Goal: Navigation & Orientation: Find specific page/section

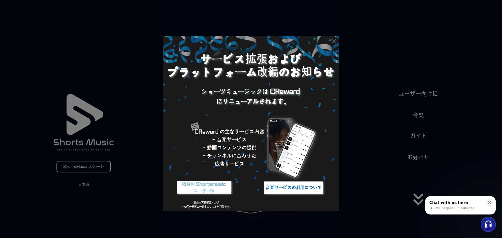
click at [335, 39] on icon at bounding box center [333, 41] width 6 height 6
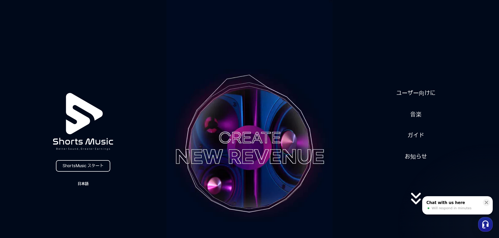
click at [83, 181] on button "日本語" at bounding box center [83, 183] width 25 height 7
click at [83, 181] on button at bounding box center [249, 119] width 499 height 238
click at [83, 182] on button "日本語" at bounding box center [83, 183] width 25 height 7
click at [83, 182] on button at bounding box center [249, 119] width 499 height 238
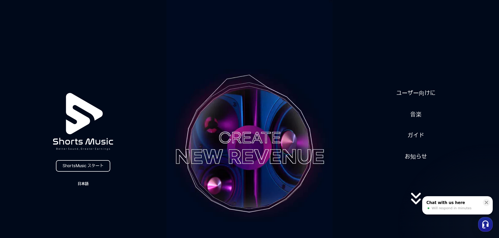
click at [83, 182] on button "日本語" at bounding box center [83, 183] width 25 height 7
click at [79, 206] on button "日本語" at bounding box center [83, 205] width 21 height 5
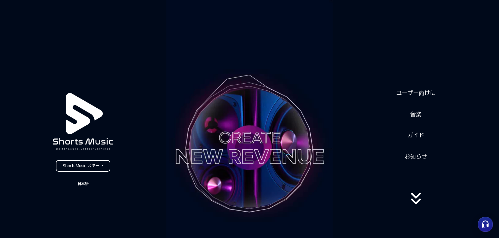
click at [84, 182] on button "日本語" at bounding box center [83, 183] width 25 height 7
click at [77, 205] on button "日本語" at bounding box center [83, 205] width 21 height 5
